Goal: Obtain resource: Download file/media

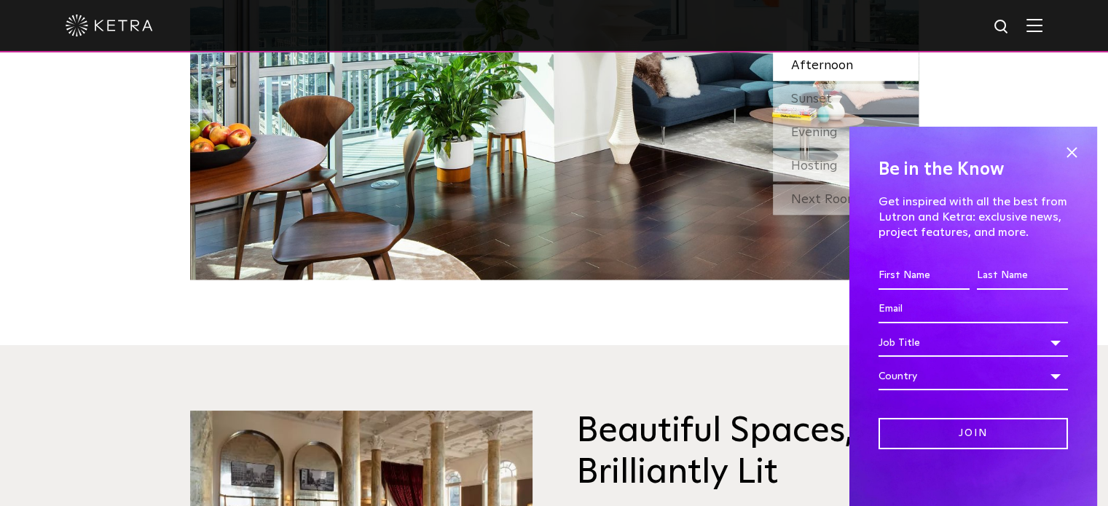
scroll to position [1603, 0]
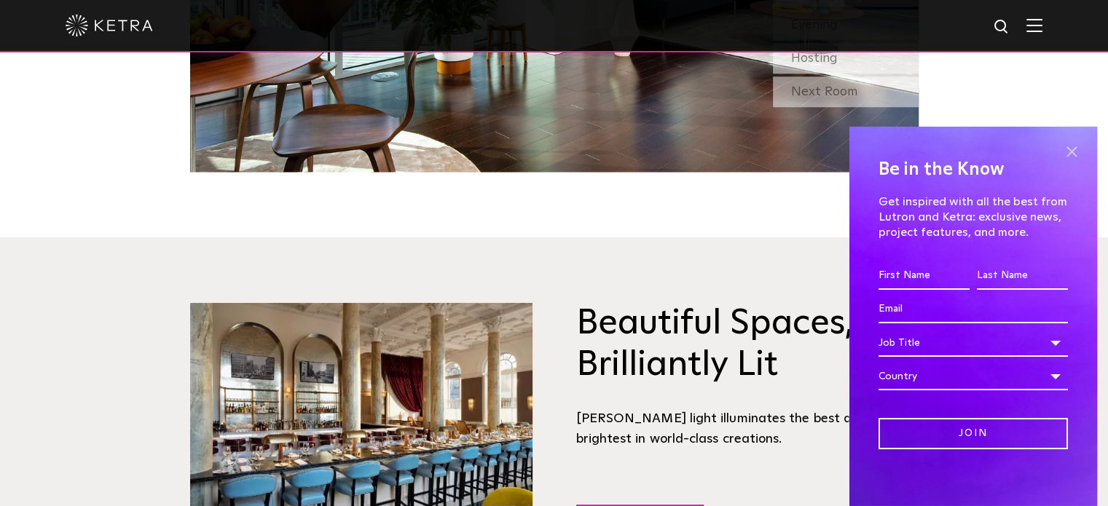
drag, startPoint x: 1061, startPoint y: 149, endPoint x: 877, endPoint y: 233, distance: 202.5
click at [1061, 151] on span at bounding box center [1072, 152] width 22 height 22
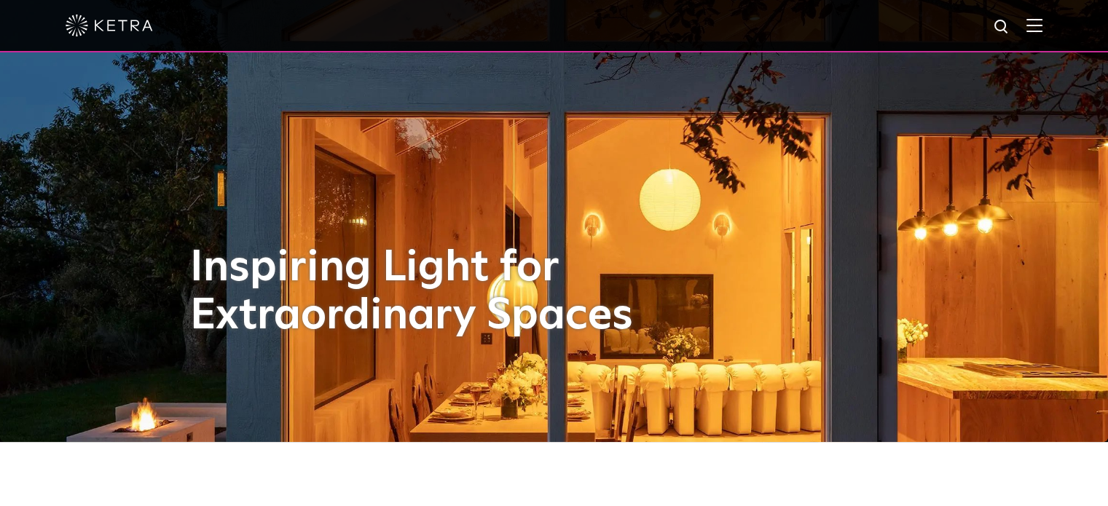
scroll to position [0, 0]
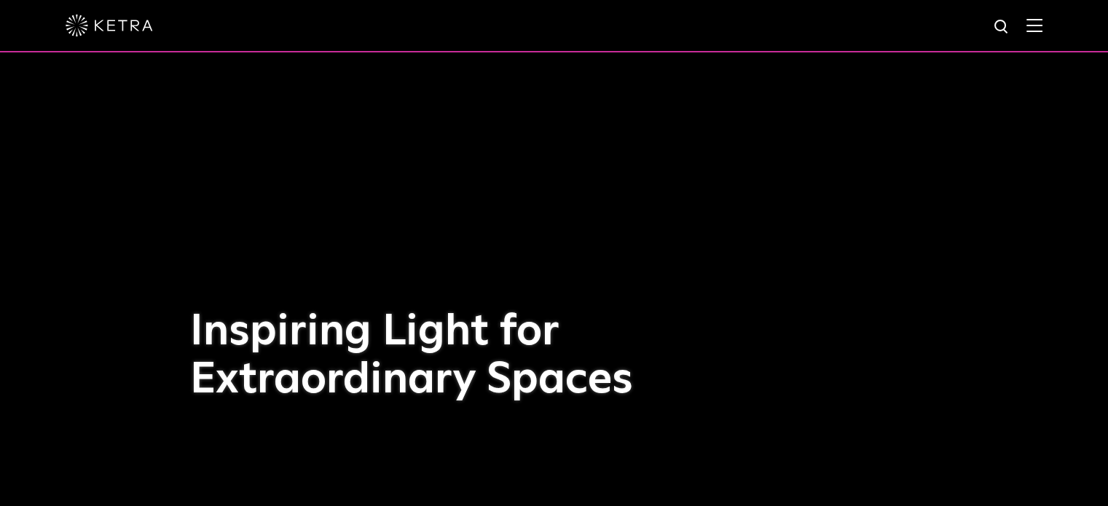
drag, startPoint x: 1045, startPoint y: 23, endPoint x: 1038, endPoint y: 25, distance: 7.6
click at [1043, 23] on img at bounding box center [1035, 25] width 16 height 14
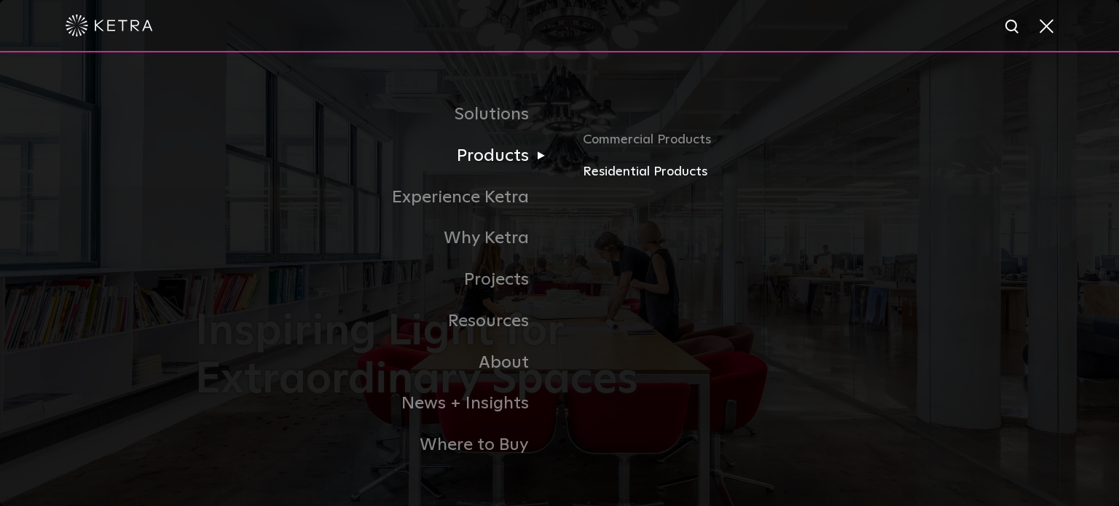
click at [609, 171] on link "Residential Products" at bounding box center [753, 172] width 341 height 21
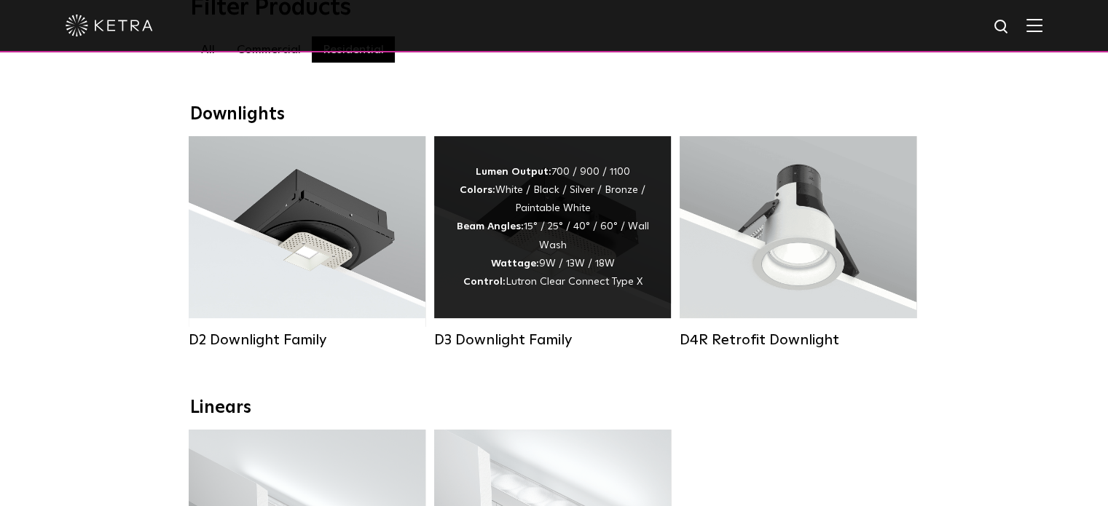
scroll to position [219, 0]
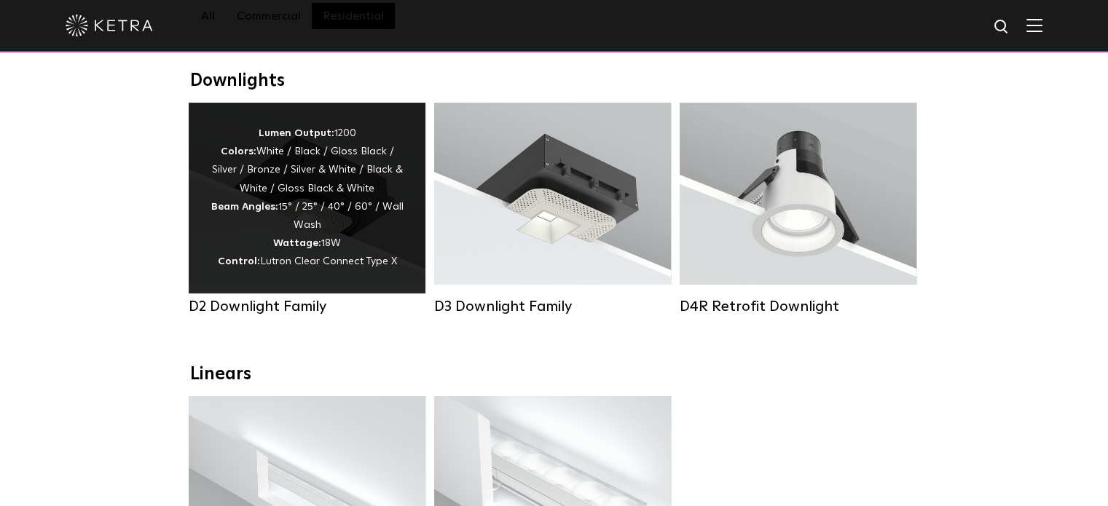
click at [331, 203] on div "Lumen Output: 1200 Colors: White / Black / Gloss Black / Silver / Bronze / Silv…" at bounding box center [307, 198] width 193 height 147
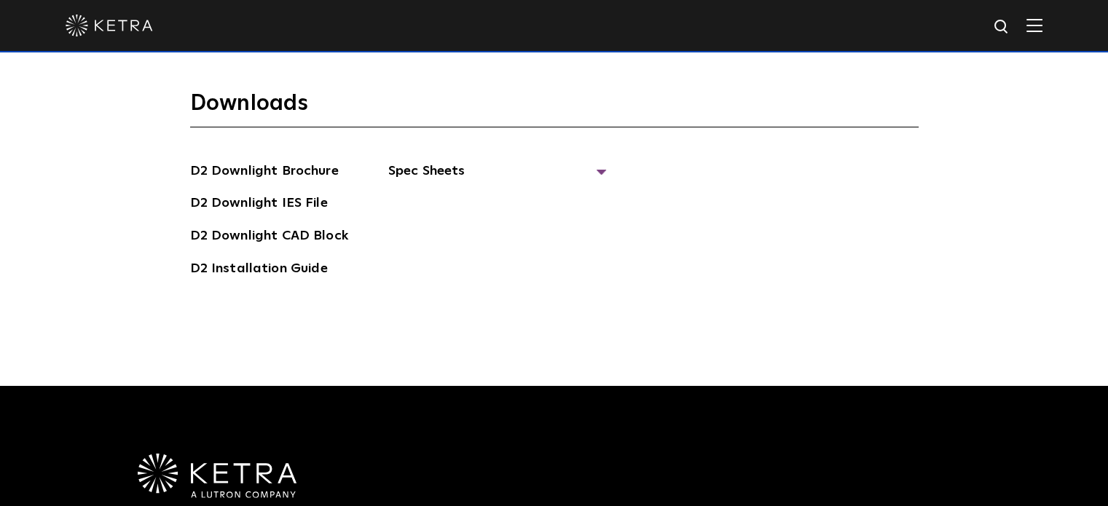
scroll to position [3789, 0]
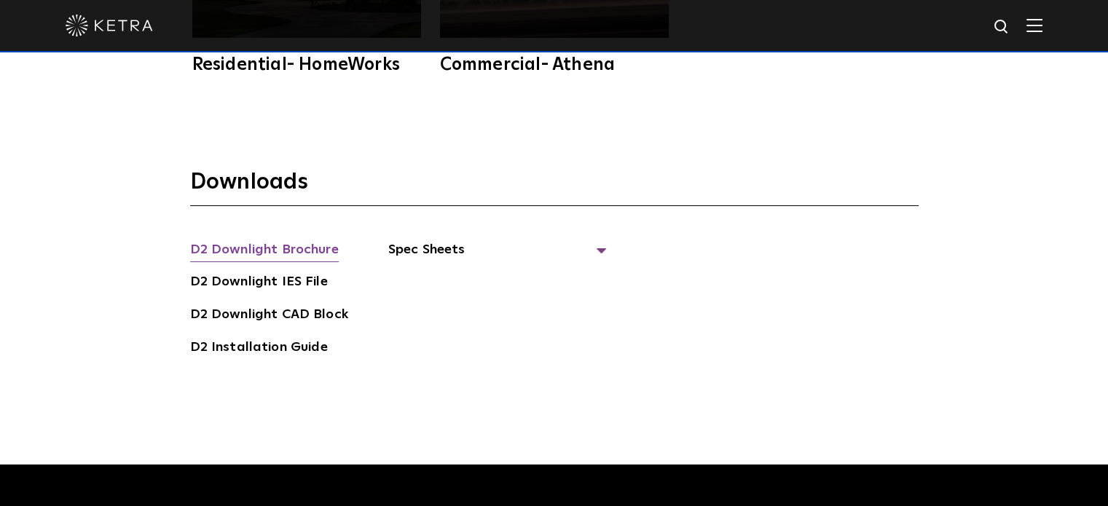
click at [271, 240] on link "D2 Downlight Brochure" at bounding box center [264, 251] width 149 height 23
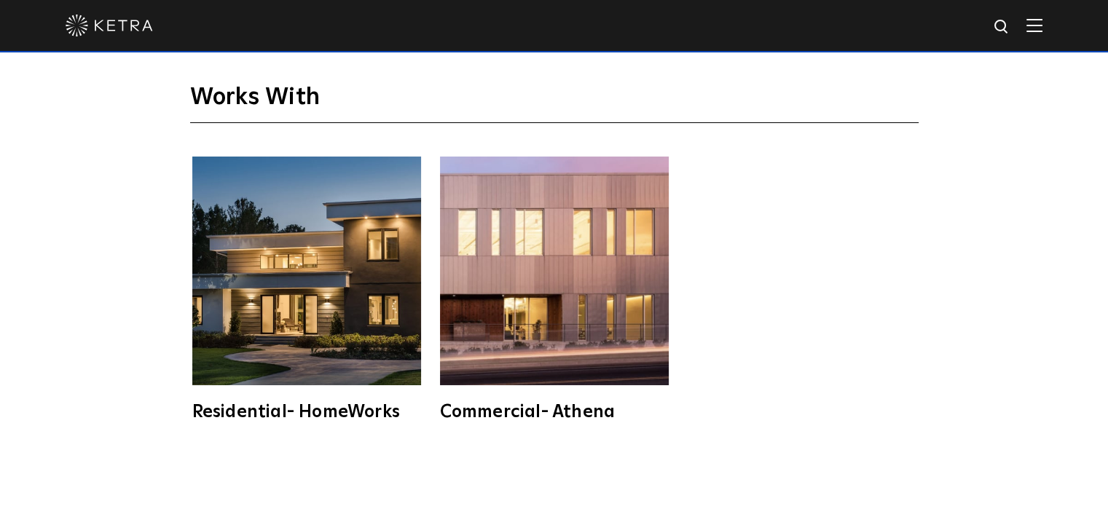
scroll to position [3643, 0]
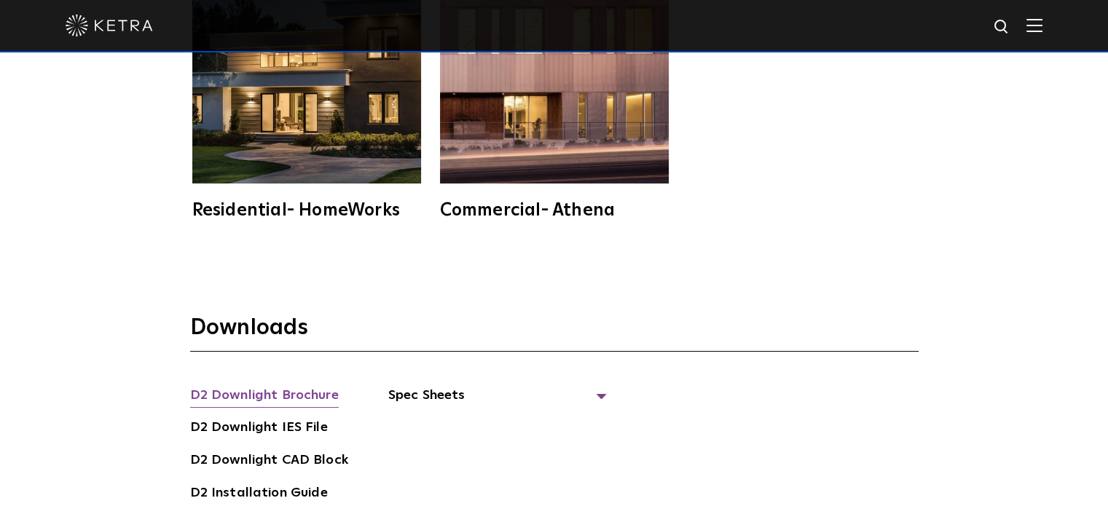
click at [289, 385] on link "D2 Downlight Brochure" at bounding box center [264, 396] width 149 height 23
